Goal: Transaction & Acquisition: Purchase product/service

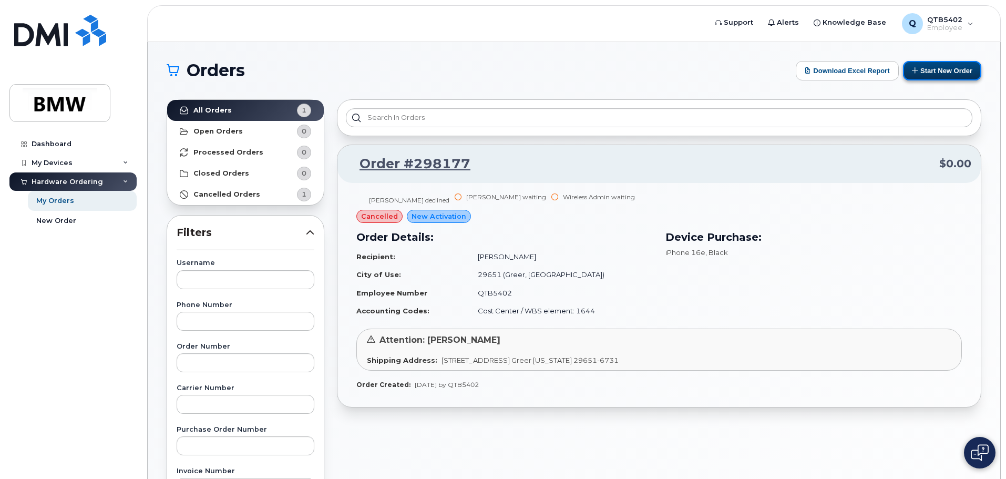
click at [951, 77] on button "Start New Order" at bounding box center [942, 70] width 78 height 19
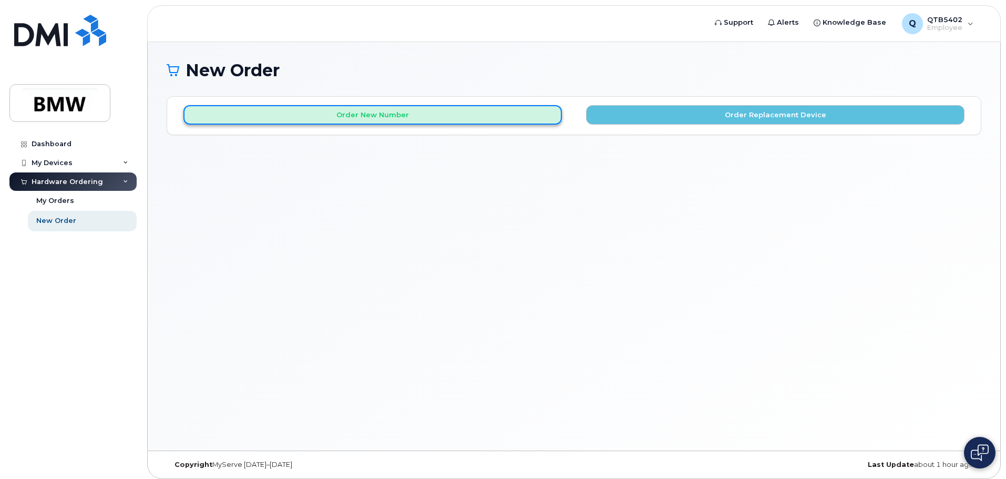
click at [361, 116] on button "Order New Number" at bounding box center [372, 114] width 378 height 19
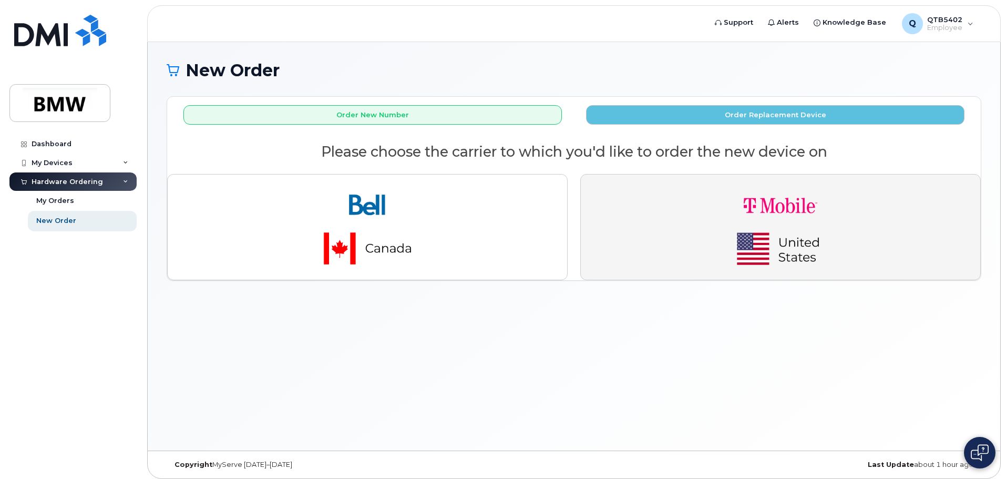
click at [703, 205] on button "button" at bounding box center [780, 227] width 401 height 106
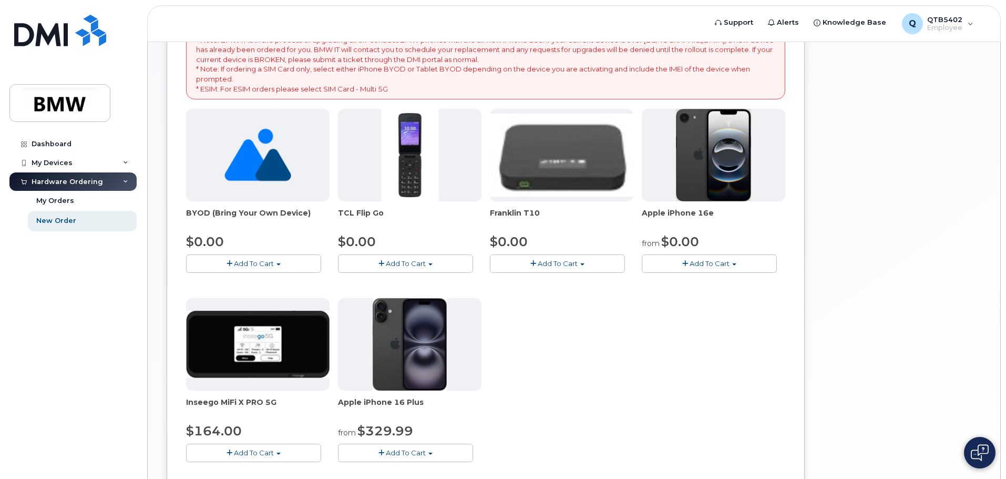
scroll to position [158, 0]
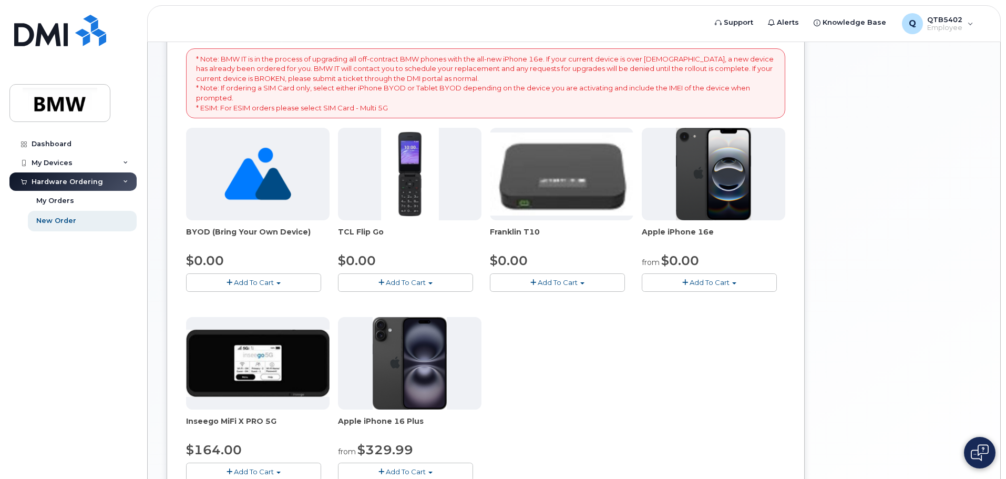
click at [709, 279] on span "Add To Cart" at bounding box center [710, 282] width 40 height 8
click at [721, 301] on link "$0.00 - 30 Month Activation (128GB)" at bounding box center [719, 301] width 151 height 13
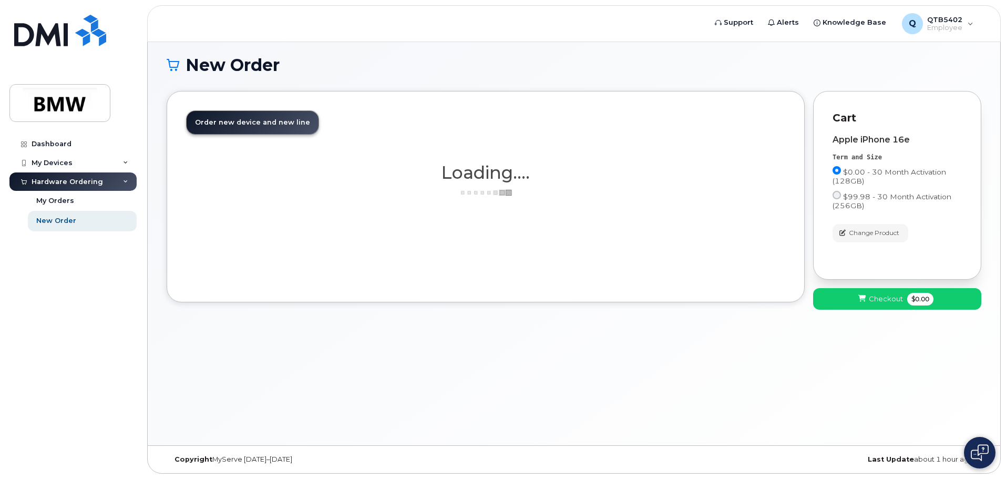
scroll to position [5, 0]
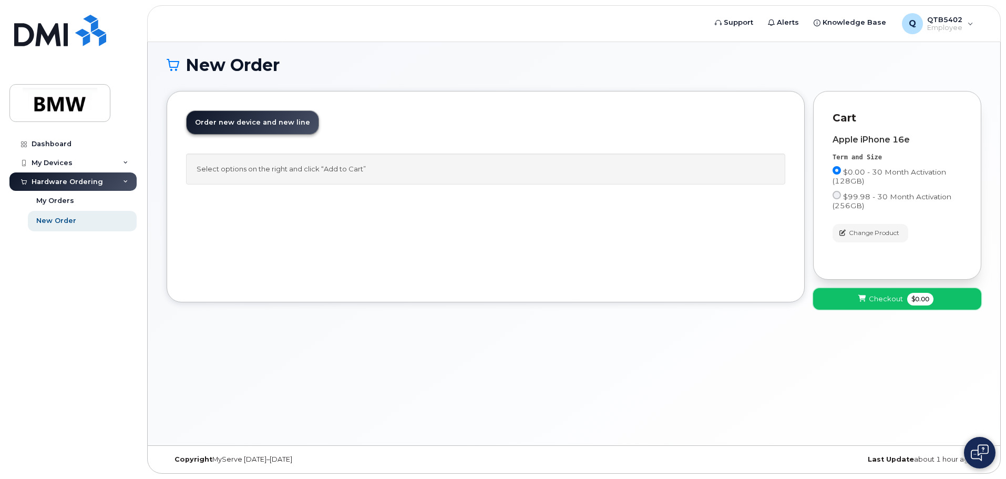
click at [878, 297] on span "Checkout" at bounding box center [886, 299] width 34 height 10
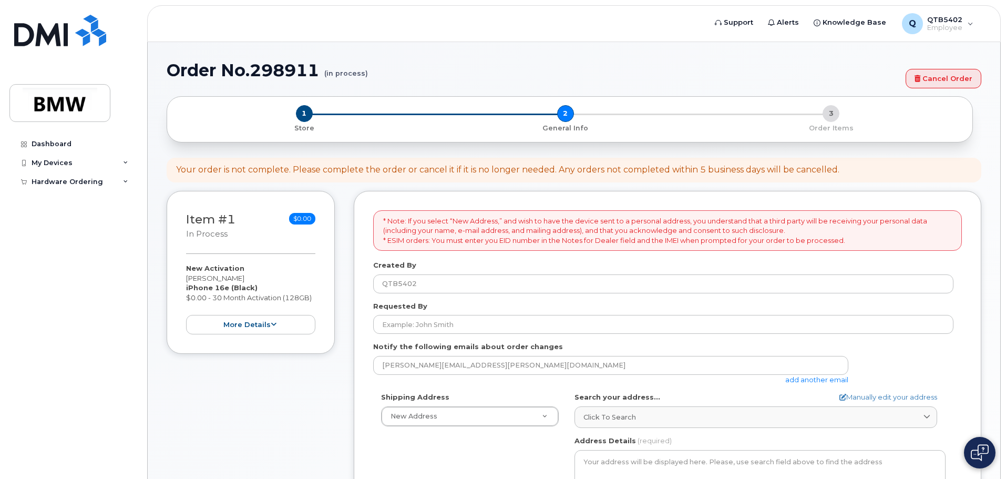
select select
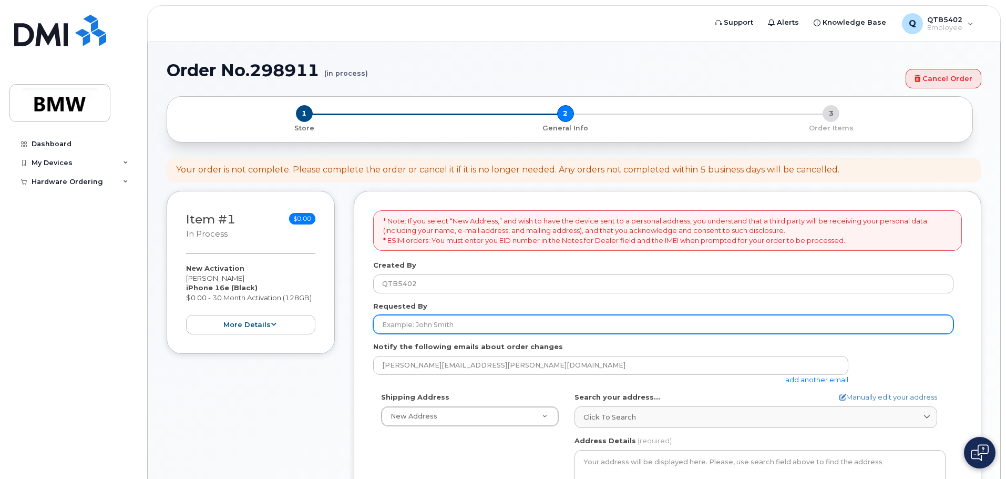
click at [489, 325] on input "Requested By" at bounding box center [663, 324] width 580 height 19
click at [442, 325] on input "Richard Gallego ortiz" at bounding box center [663, 324] width 580 height 19
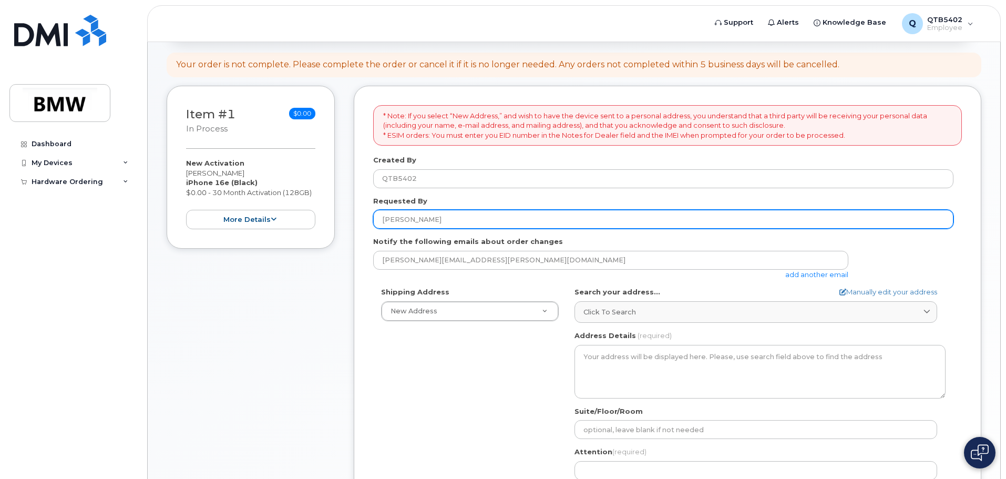
scroll to position [158, 0]
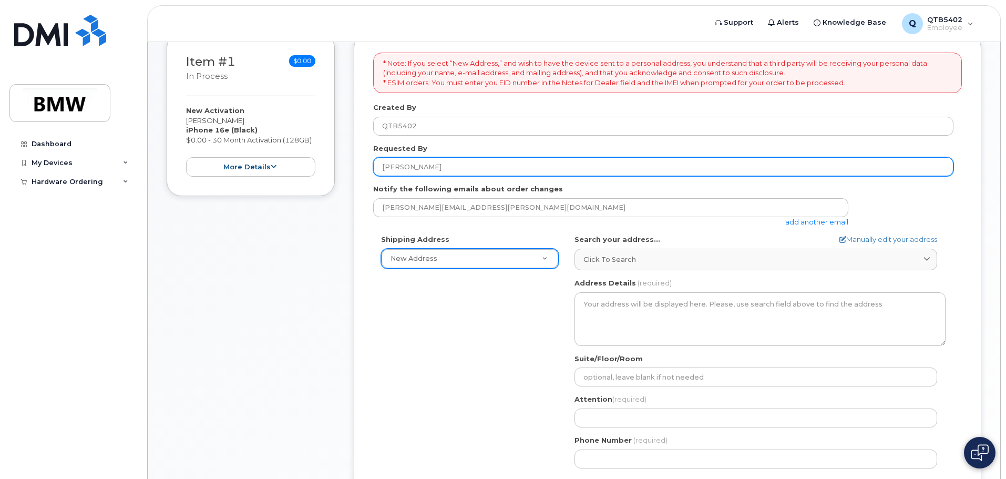
type input "[PERSON_NAME]"
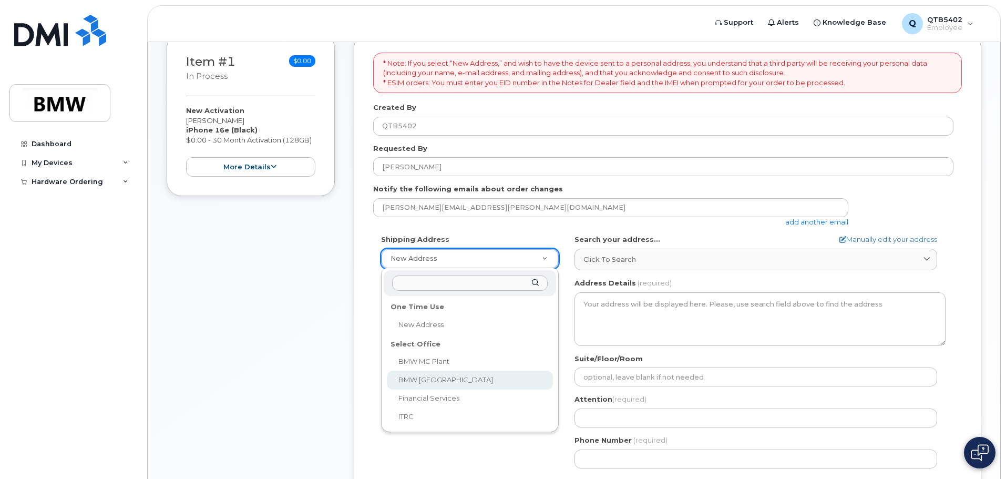
select select
type textarea "200 BMW Drive Woodcliff Lake NJ 07677 Woodcliff Lake New Jersey 07677"
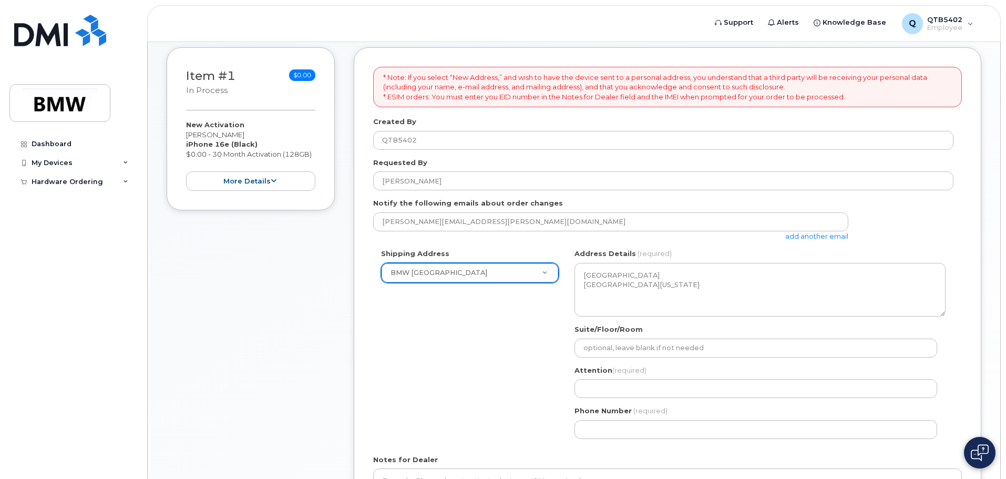
scroll to position [125, 0]
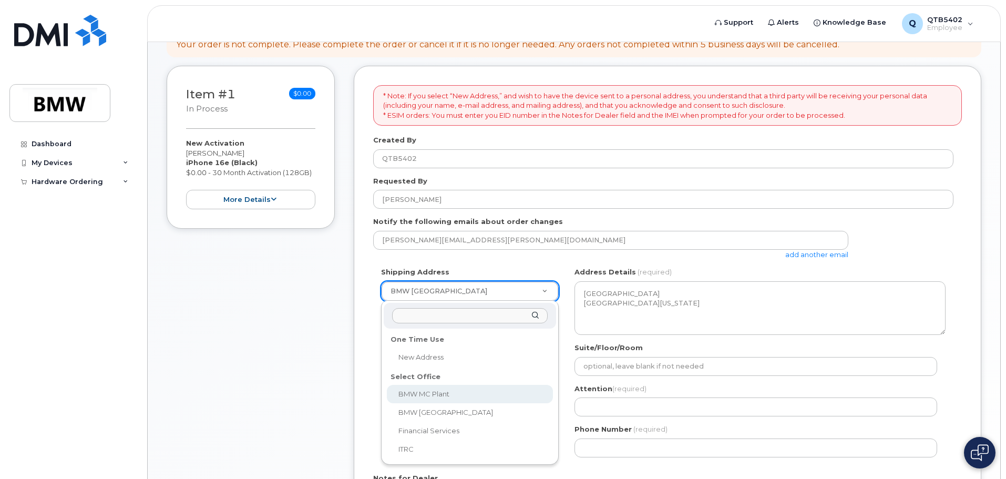
select select
type textarea "1400 Highway 101 S GREER SC 29651-6731 UNITED STATES Greer South Carolina 29651…"
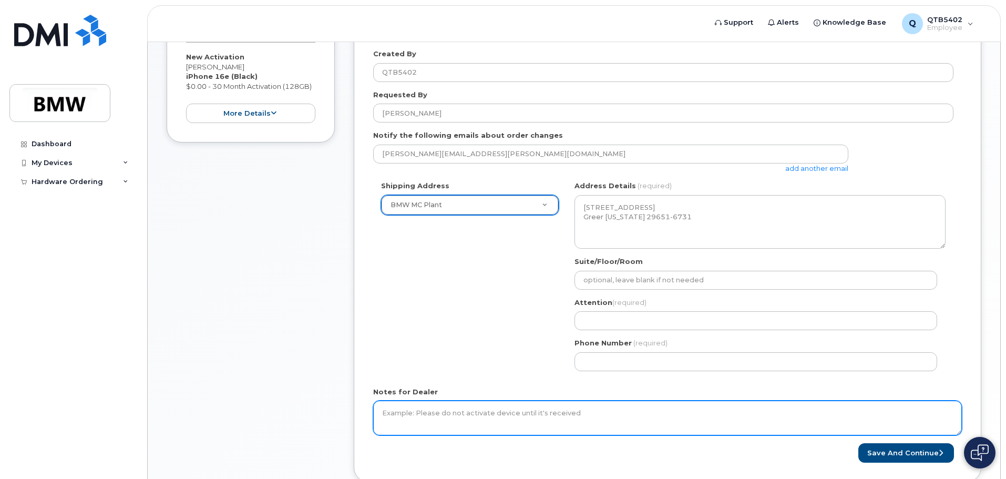
scroll to position [230, 0]
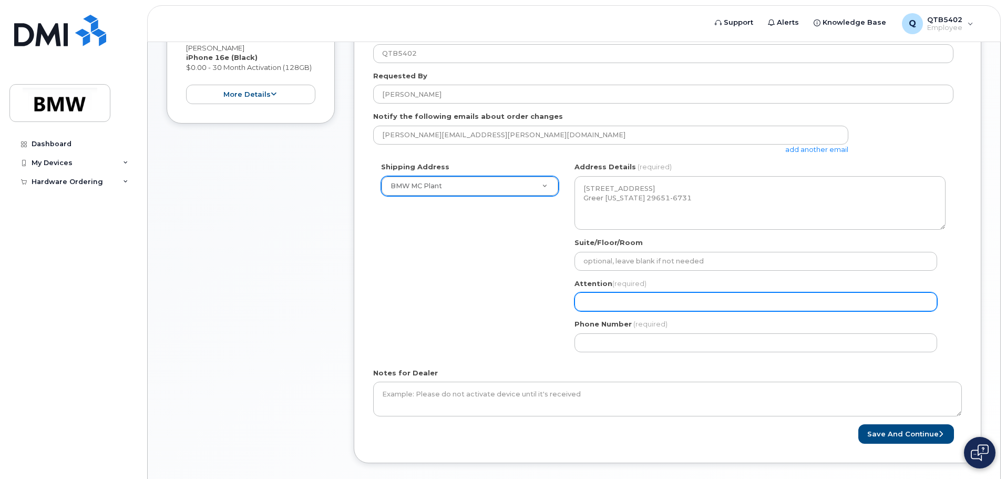
click at [663, 300] on input "Attention (required)" at bounding box center [755, 301] width 363 height 19
paste input "Peter Drozdov"
select select
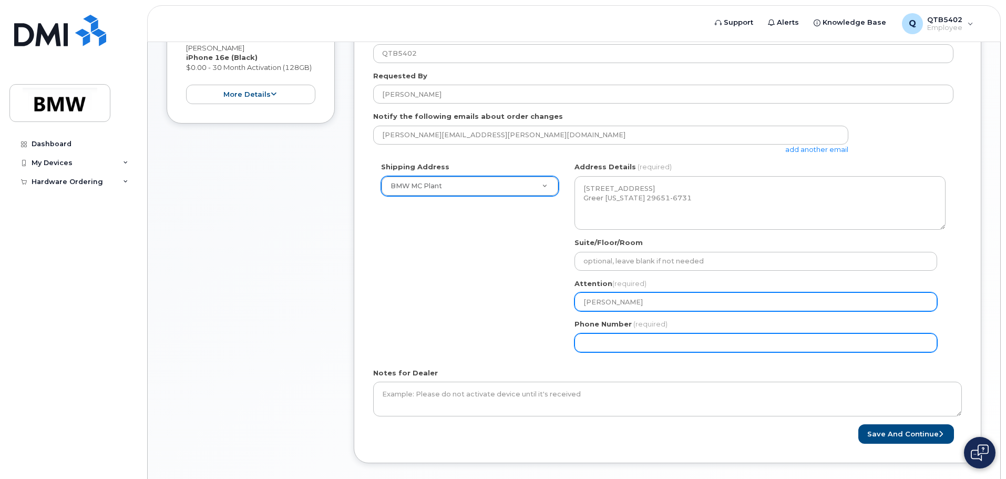
type input "Peter Drozdov"
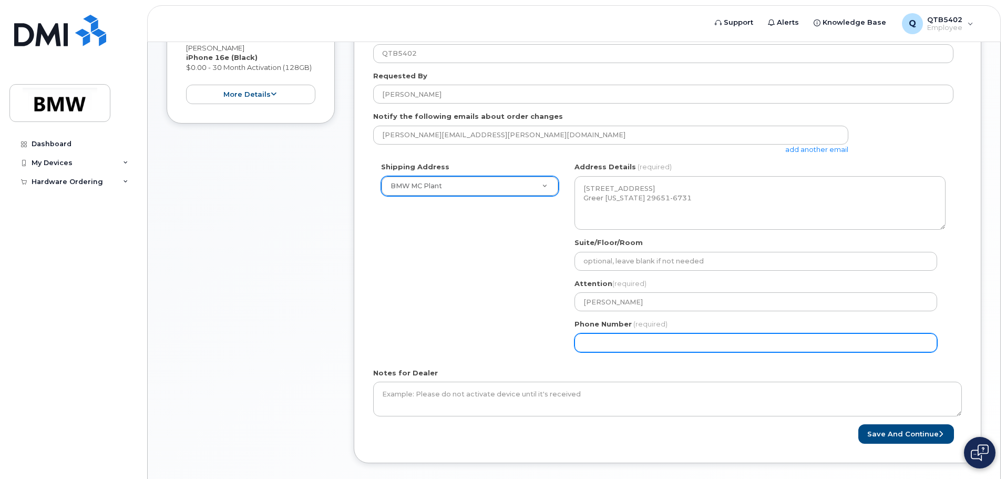
click at [681, 343] on input "Phone Number" at bounding box center [755, 342] width 363 height 19
select select
type input "843693928"
select select
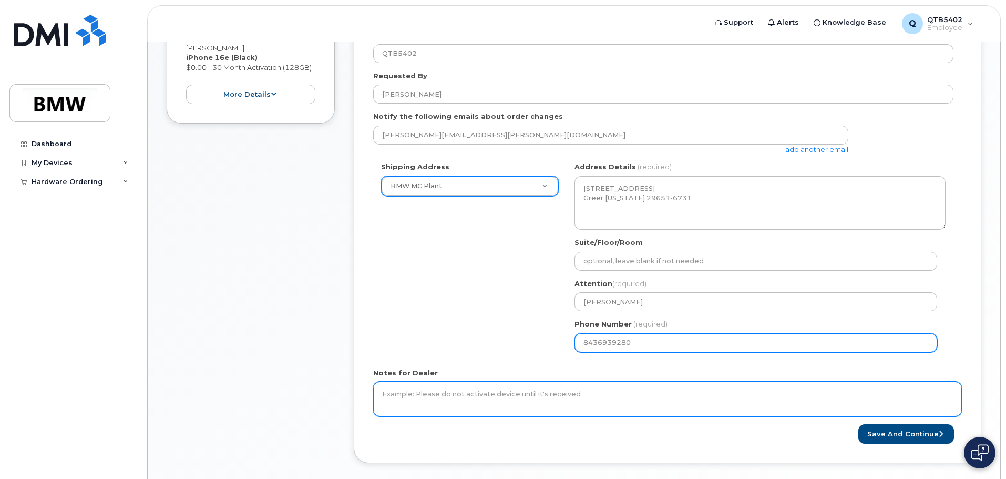
type input "8436939280"
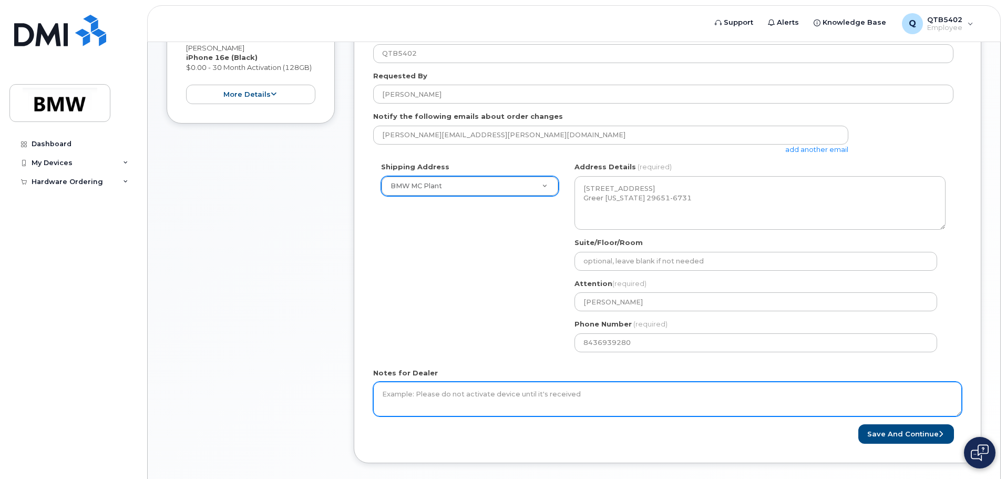
click at [544, 404] on textarea "Notes for Dealer" at bounding box center [667, 399] width 589 height 35
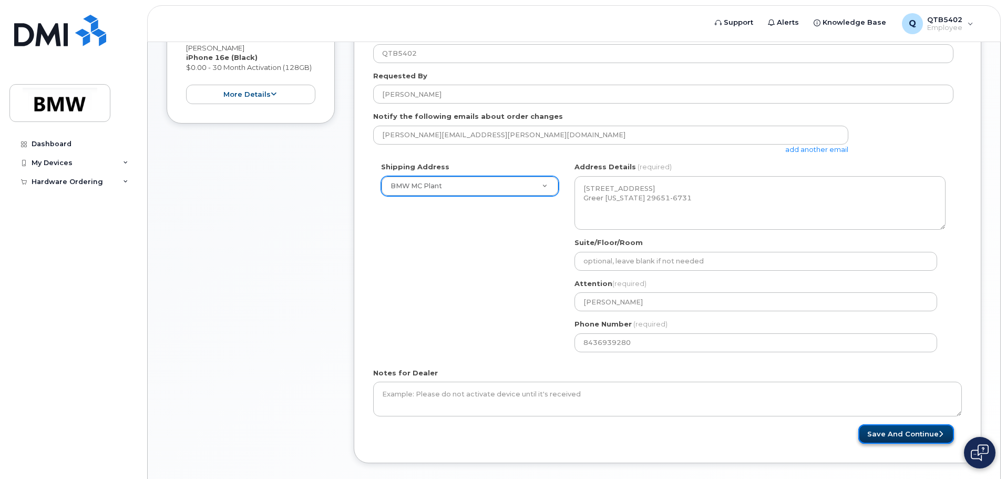
click at [907, 433] on button "Save and Continue" at bounding box center [906, 433] width 96 height 19
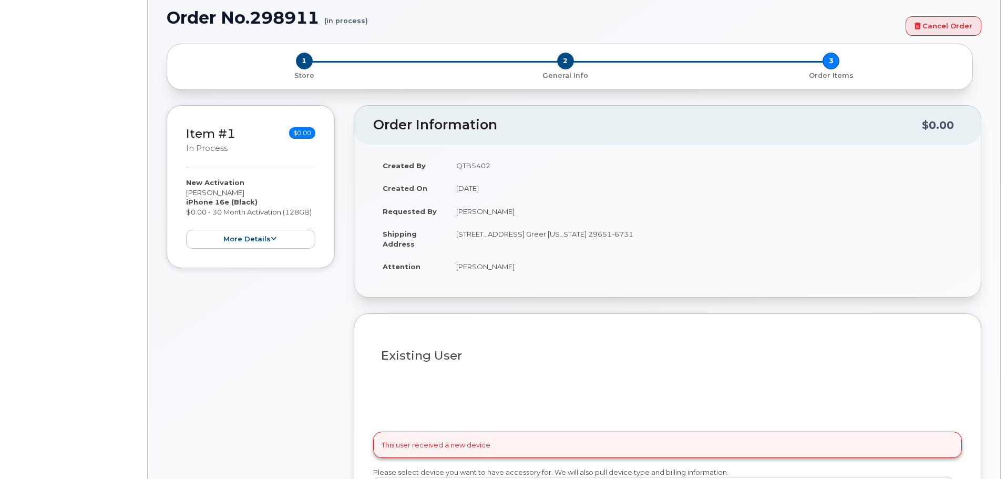
select select "1885307"
radio input "true"
type input "1902534"
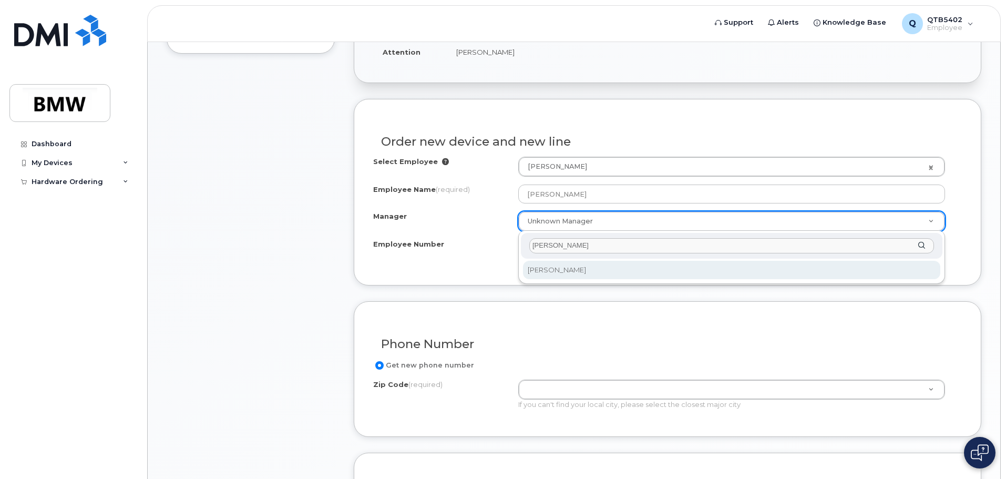
type input "tony"
select select "1895449"
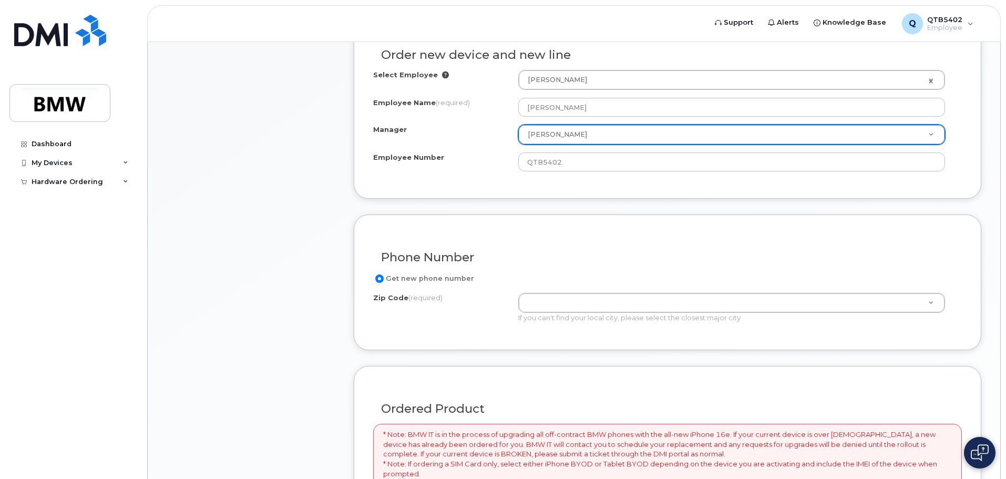
scroll to position [405, 0]
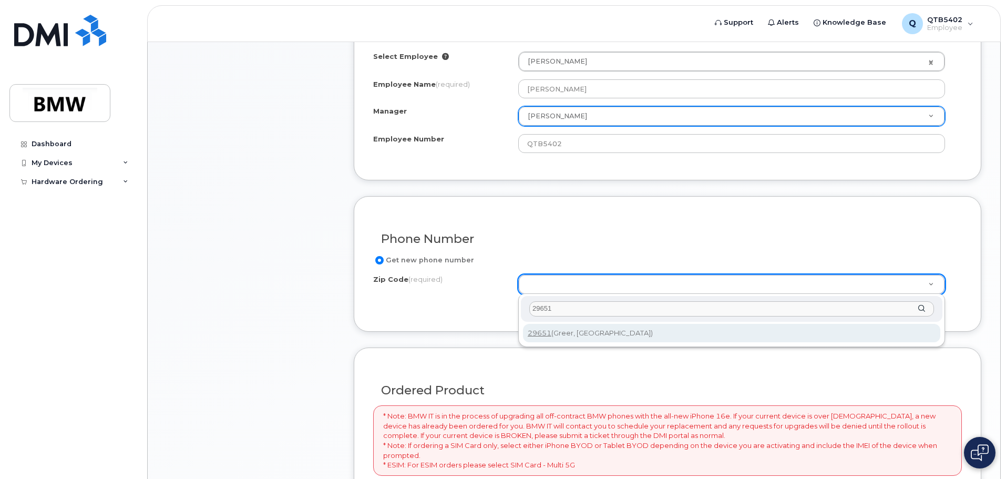
type input "29651"
type input "29651 (Greer, [GEOGRAPHIC_DATA])"
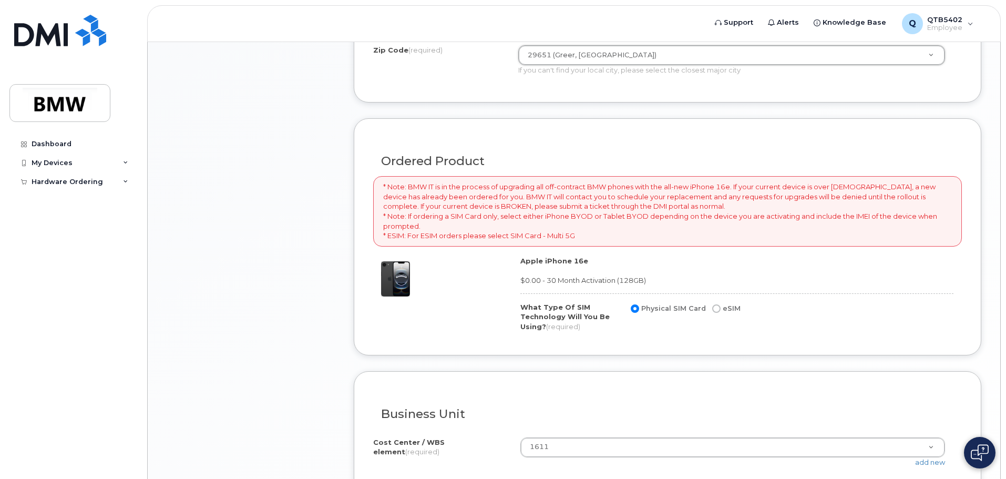
scroll to position [668, 0]
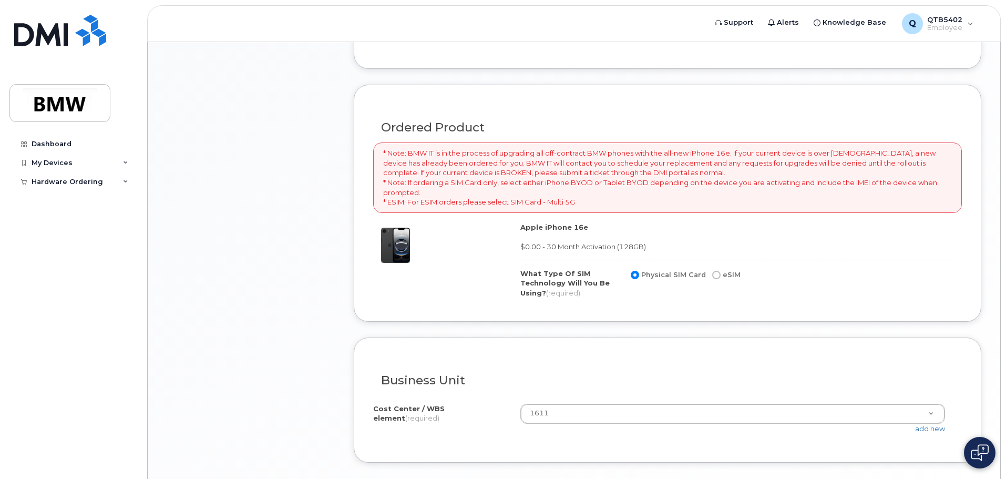
click at [712, 273] on input "eSIM" at bounding box center [716, 275] width 8 height 8
radio input "true"
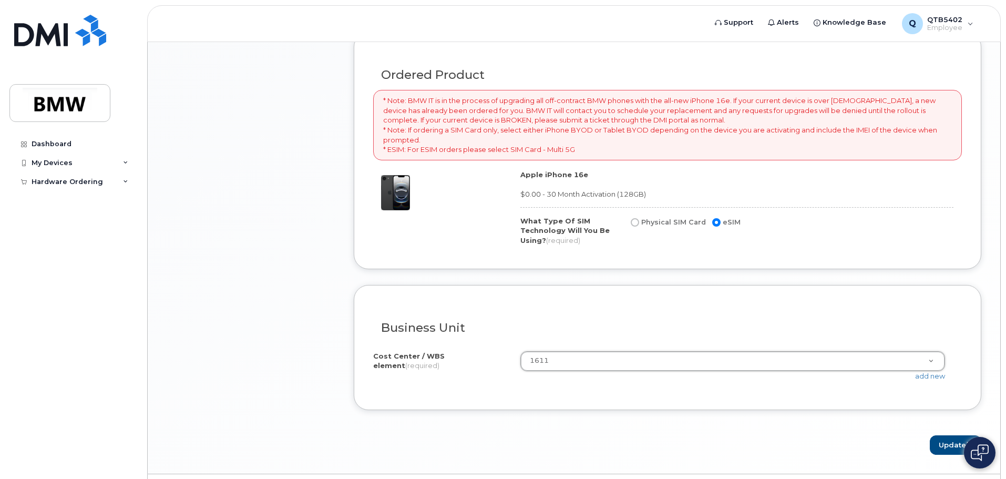
drag, startPoint x: 614, startPoint y: 361, endPoint x: 510, endPoint y: 356, distance: 103.7
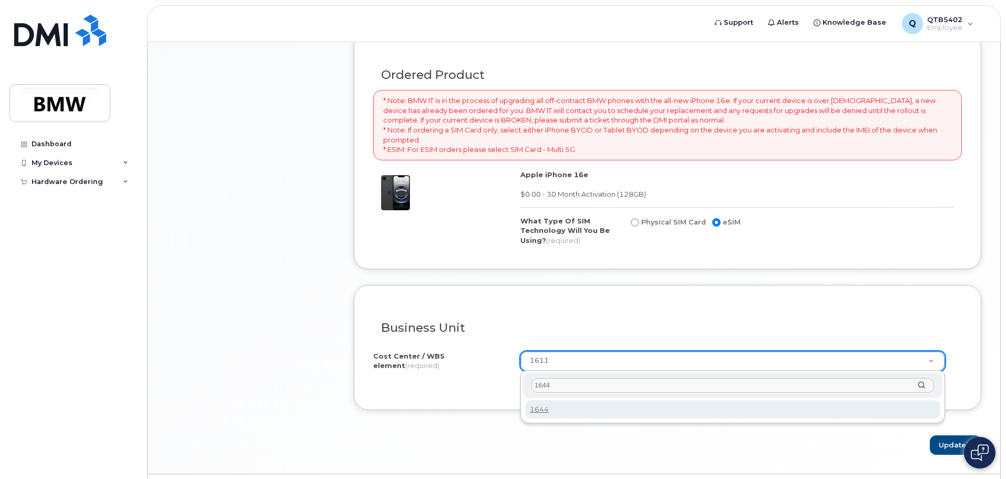
type input "1644"
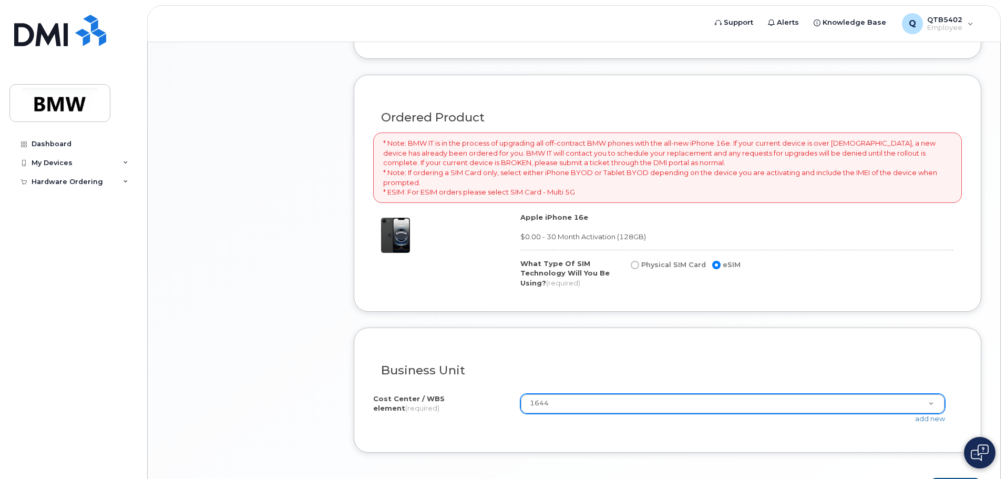
scroll to position [749, 0]
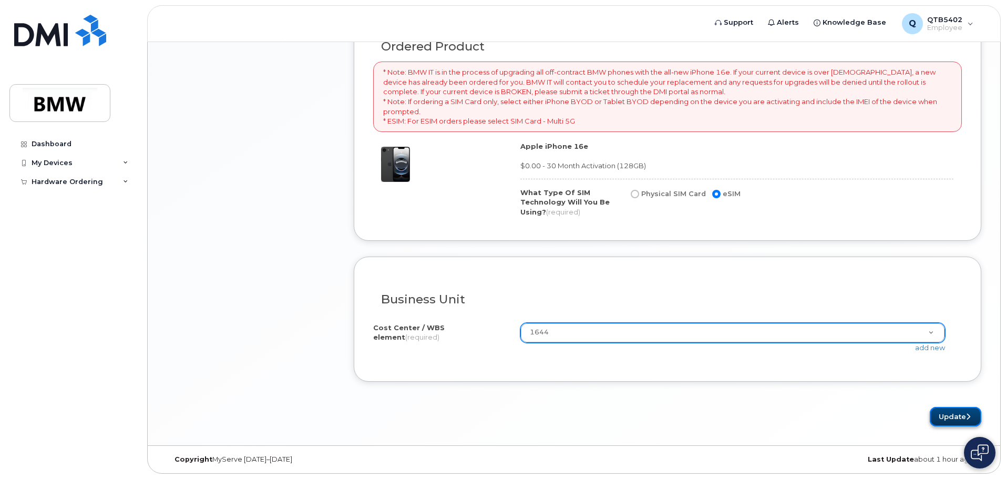
click at [955, 416] on button "Update" at bounding box center [956, 416] width 52 height 19
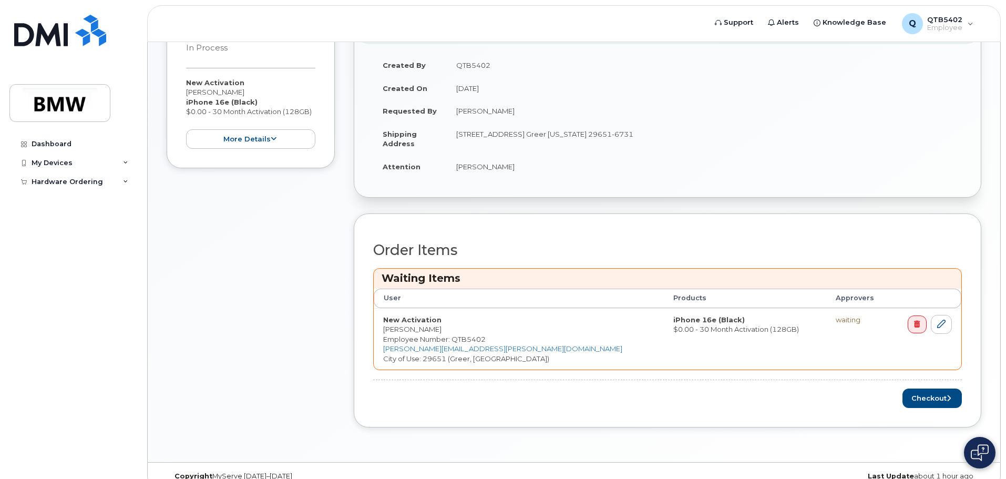
scroll to position [248, 0]
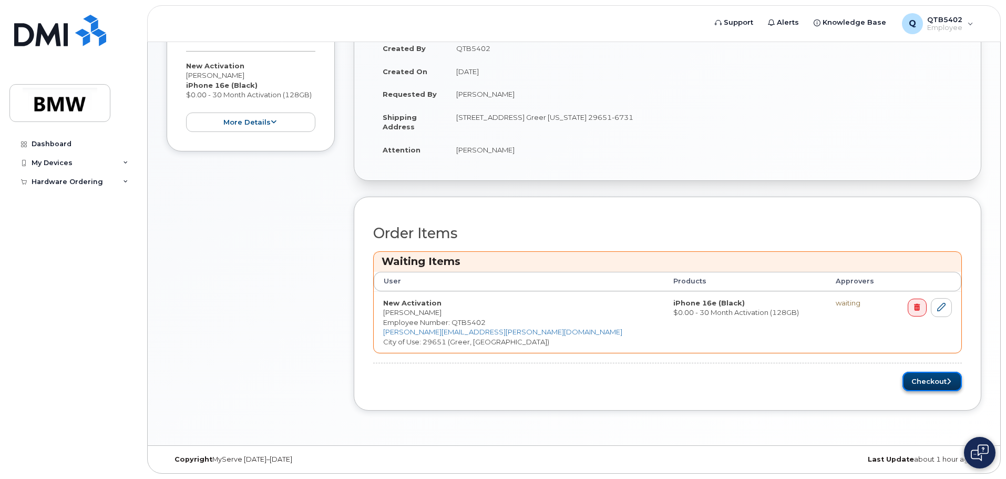
click at [925, 379] on button "Checkout" at bounding box center [931, 381] width 59 height 19
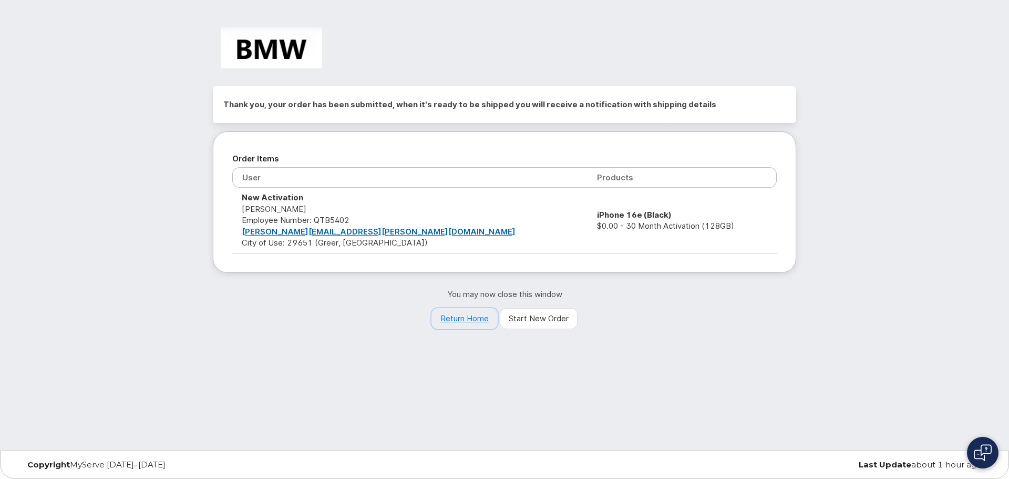
click at [450, 322] on link "Return Home" at bounding box center [465, 318] width 66 height 21
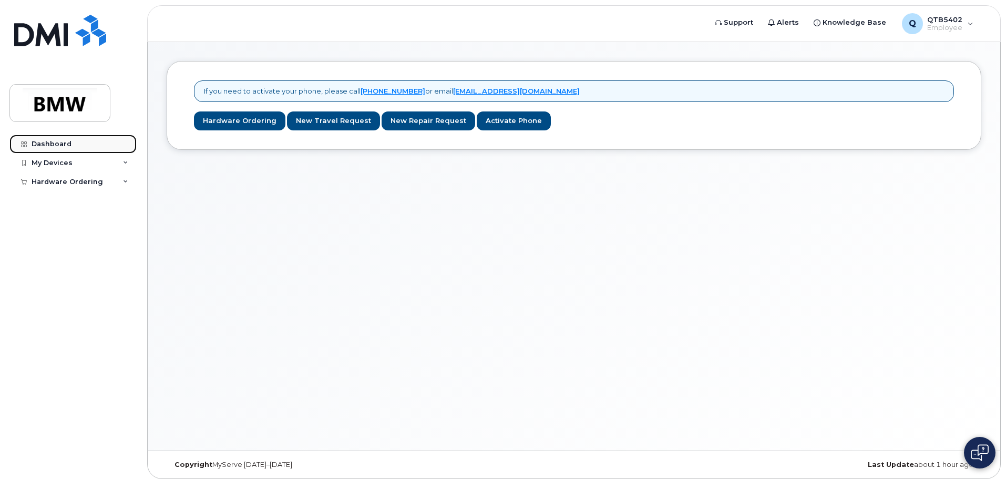
click at [58, 143] on div "Dashboard" at bounding box center [52, 144] width 40 height 8
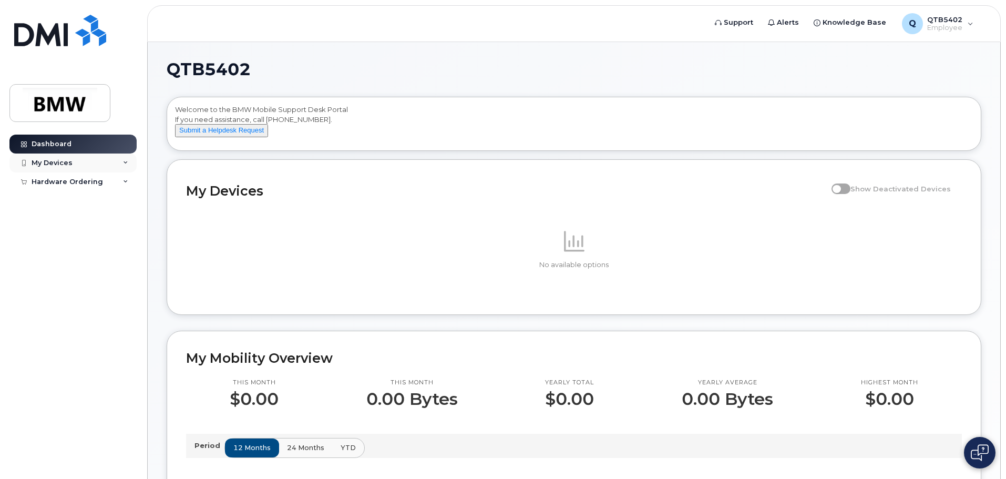
click at [65, 167] on div "My Devices" at bounding box center [72, 162] width 127 height 19
click at [72, 199] on div "Hardware Ordering" at bounding box center [67, 202] width 71 height 8
click at [64, 222] on div "My Orders" at bounding box center [55, 220] width 38 height 9
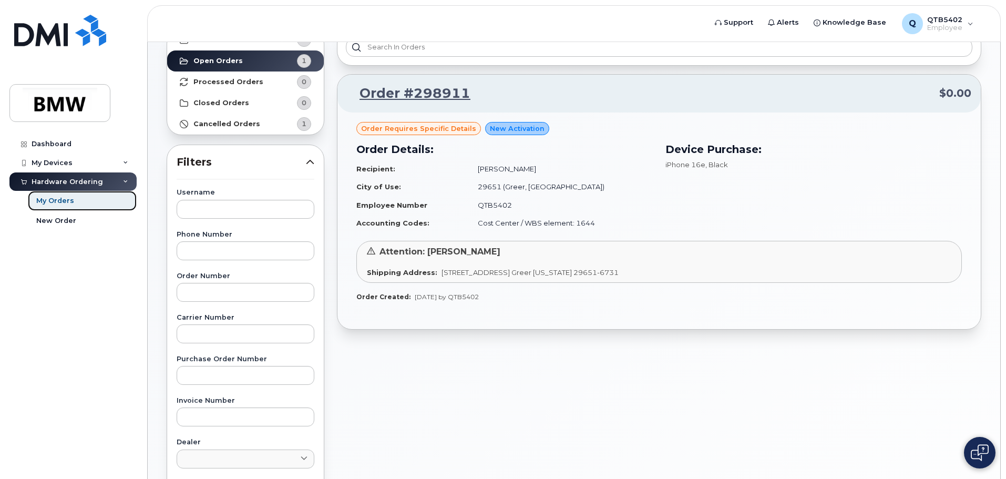
scroll to position [53, 0]
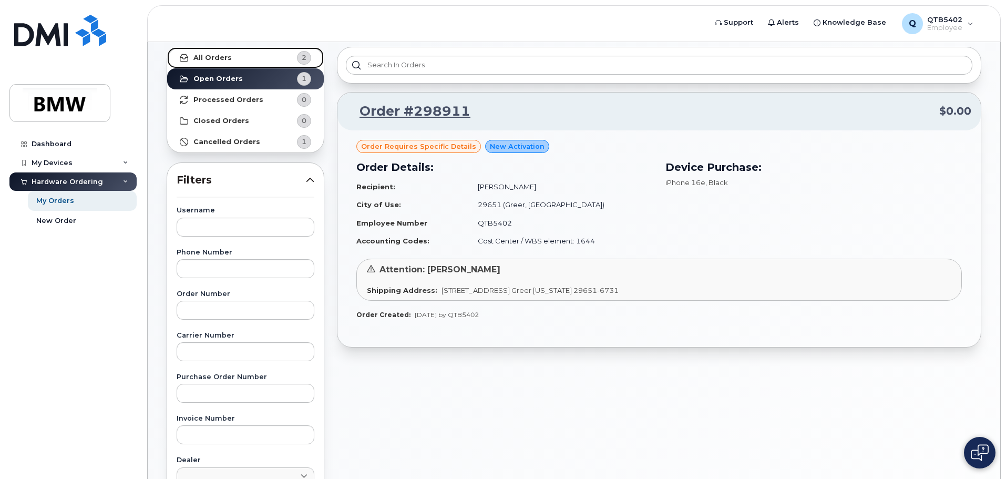
click at [221, 58] on strong "All Orders" at bounding box center [212, 58] width 38 height 8
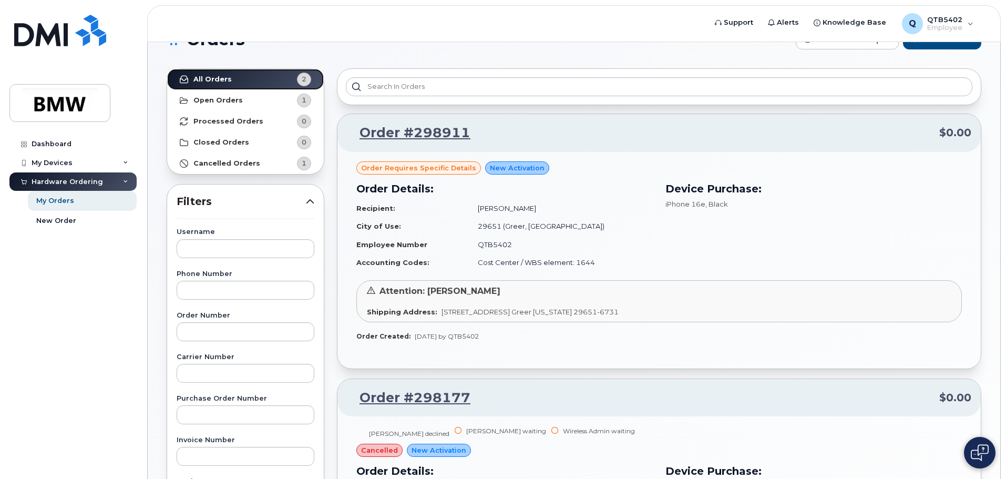
scroll to position [0, 0]
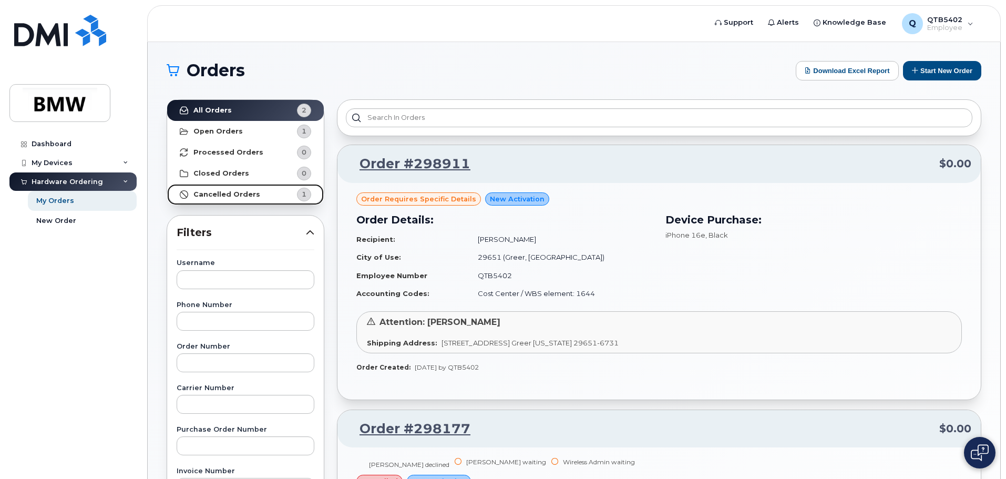
click at [237, 191] on strong "Cancelled Orders" at bounding box center [226, 194] width 67 height 8
